Goal: Navigation & Orientation: Find specific page/section

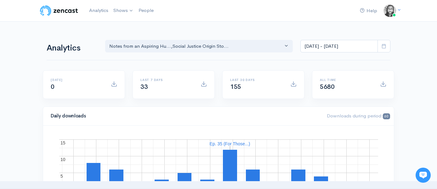
click at [397, 8] on icon at bounding box center [399, 10] width 4 height 4
click at [372, 24] on link "Your profile" at bounding box center [367, 25] width 59 height 11
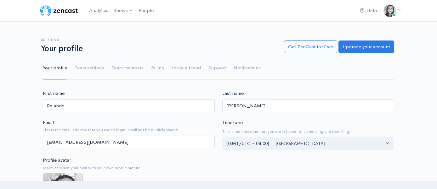
click at [268, 32] on div "Settings Your profile Get ZenCast for Free Upgrade your account Your profile Te…" at bounding box center [218, 55] width 351 height 49
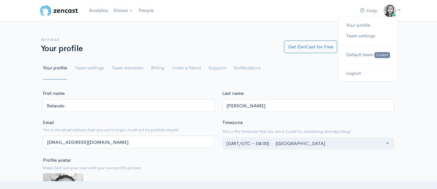
click at [388, 14] on img at bounding box center [389, 10] width 13 height 13
click at [155, 12] on link "People" at bounding box center [146, 11] width 20 height 14
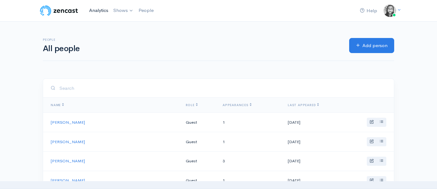
click at [96, 10] on link "Analytics" at bounding box center [98, 11] width 24 height 14
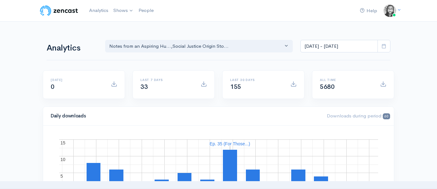
click at [214, 9] on div "Help Notifications View all Your profile Team settings Default team Current Log…" at bounding box center [218, 11] width 359 height 14
